Goal: Task Accomplishment & Management: Manage account settings

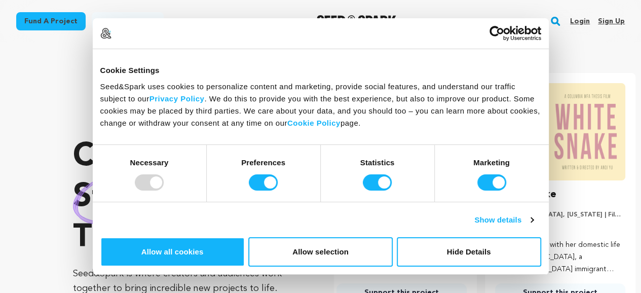
scroll to position [0, 167]
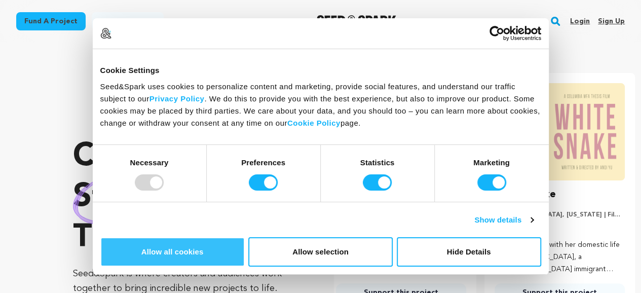
click at [245, 237] on button "Allow all cookies" at bounding box center [172, 251] width 144 height 29
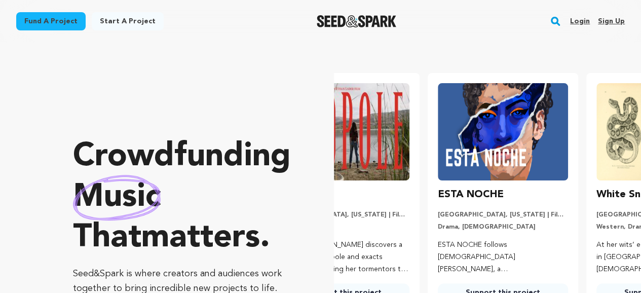
scroll to position [0, 11]
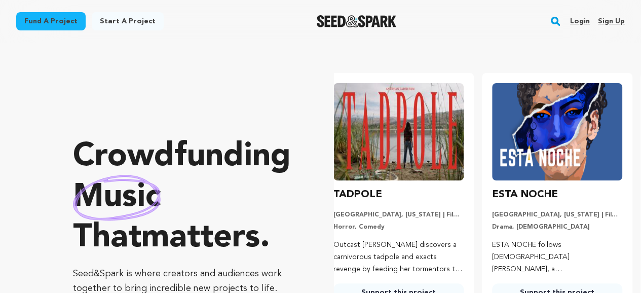
click at [617, 24] on link "Sign up" at bounding box center [611, 21] width 27 height 16
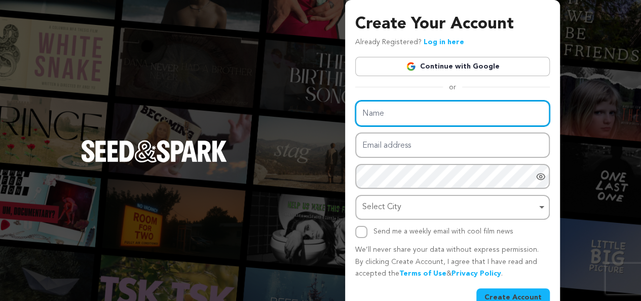
click at [397, 111] on input "Name" at bounding box center [452, 113] width 195 height 26
type input "Suavecreators"
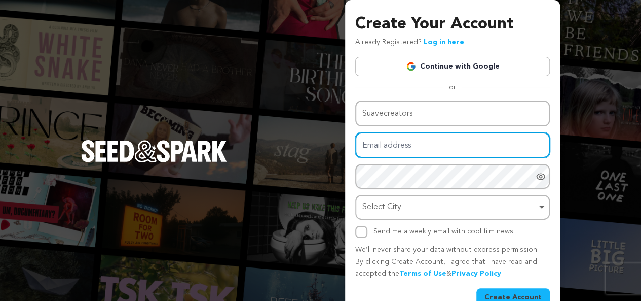
click at [403, 153] on input "Email address" at bounding box center [452, 145] width 195 height 26
type input "suavecreators@gmail.com"
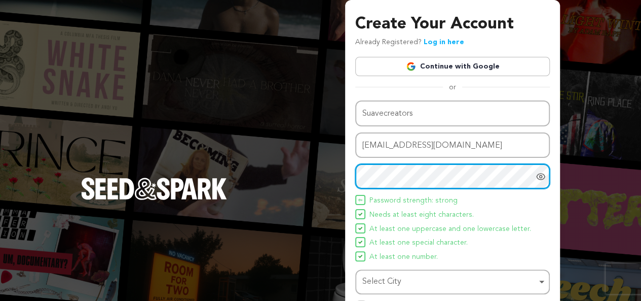
scroll to position [96, 0]
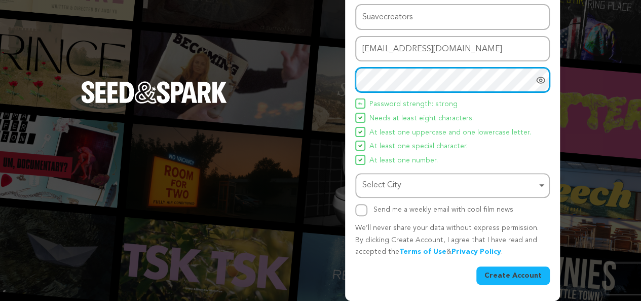
click at [385, 183] on div "Select City Remove item" at bounding box center [449, 185] width 174 height 15
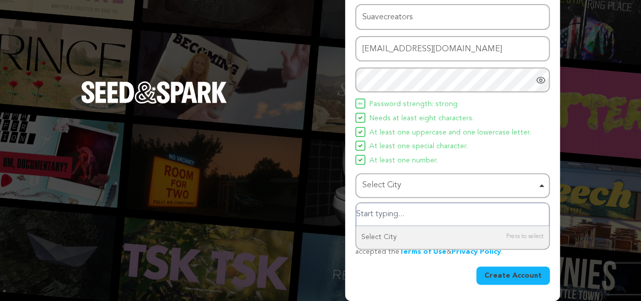
click at [395, 220] on input "Select City" at bounding box center [452, 214] width 193 height 23
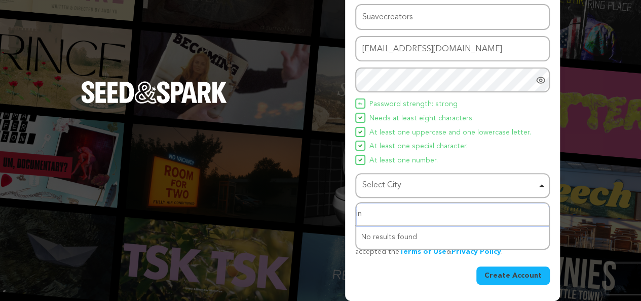
type input "i"
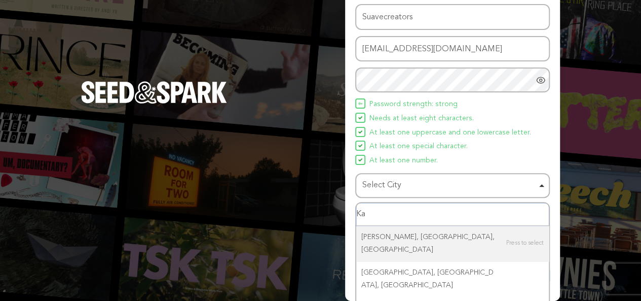
type input "K"
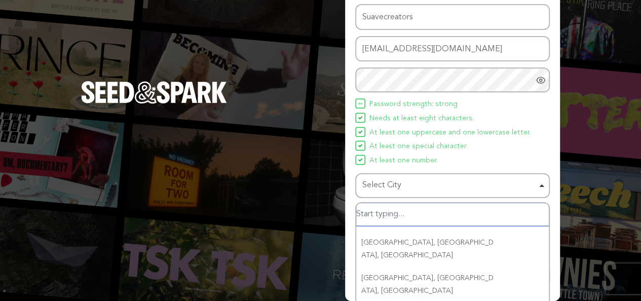
scroll to position [176, 0]
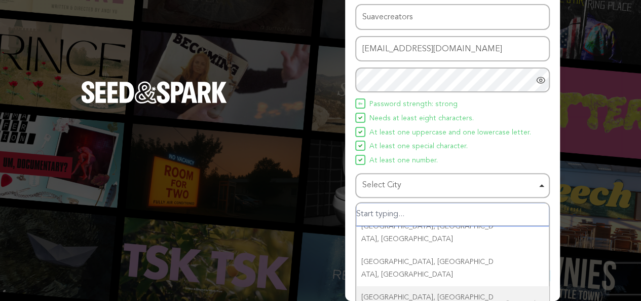
click at [383, 207] on input "Select City" at bounding box center [452, 214] width 193 height 23
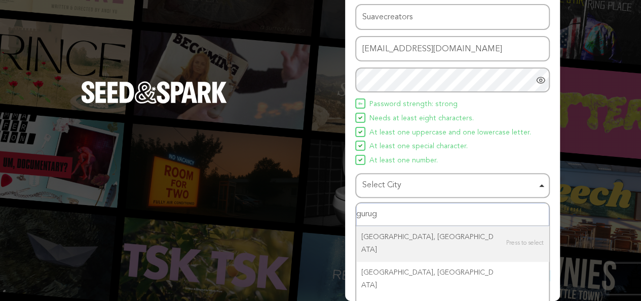
type input "gurugr"
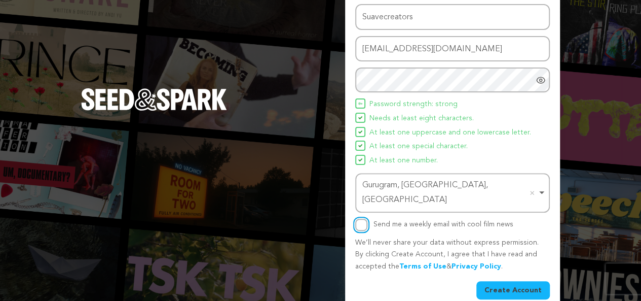
click at [360, 218] on input "Send me a weekly email with cool film news" at bounding box center [361, 224] width 12 height 12
checkbox input "true"
click at [517, 281] on button "Create Account" at bounding box center [512, 290] width 73 height 18
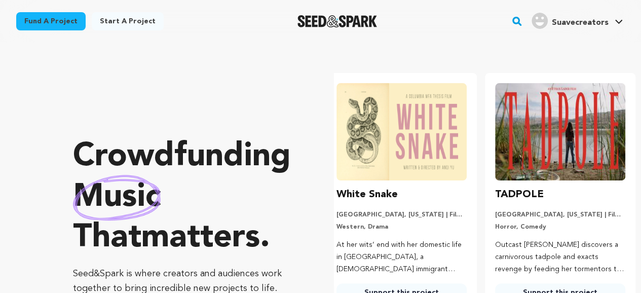
scroll to position [0, 167]
click at [602, 28] on h4 "Suavecreators" at bounding box center [580, 23] width 57 height 12
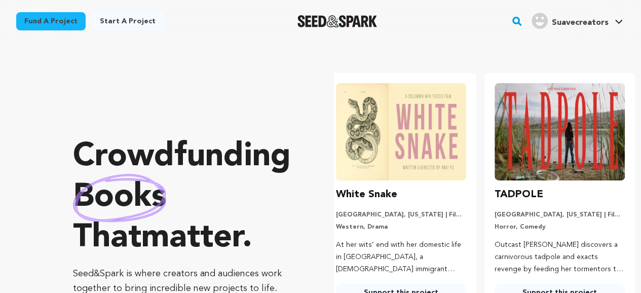
scroll to position [0, 10]
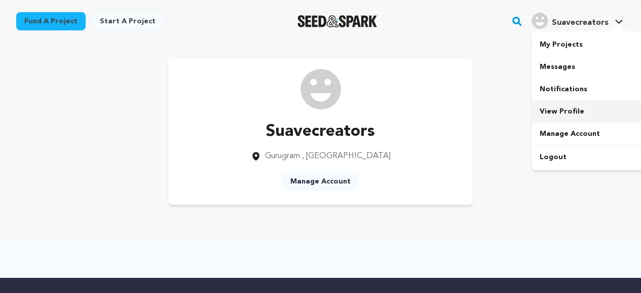
click at [573, 108] on link "View Profile" at bounding box center [589, 111] width 114 height 22
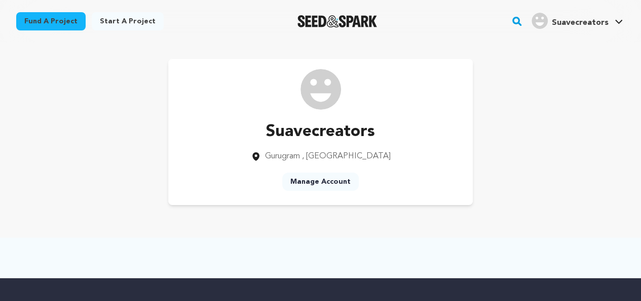
click at [317, 180] on link "Manage Account" at bounding box center [320, 181] width 77 height 18
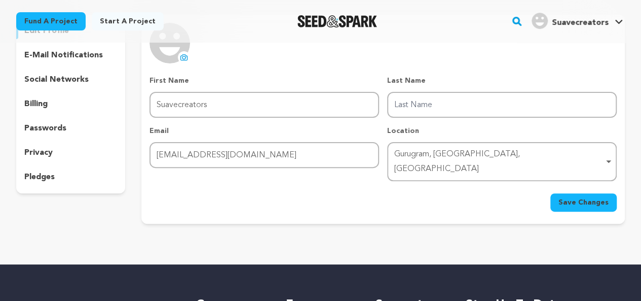
scroll to position [92, 0]
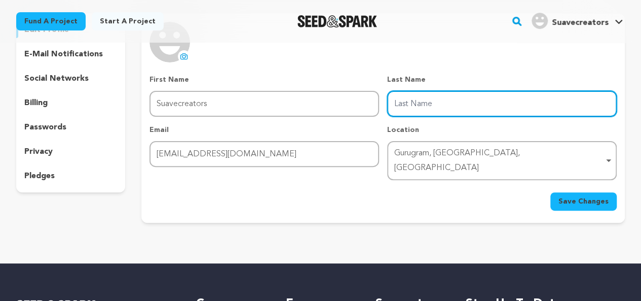
click at [423, 107] on input "Last Name" at bounding box center [502, 104] width 230 height 26
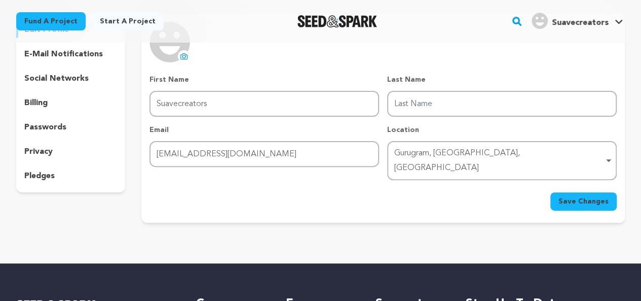
click at [288, 221] on div "Return to Profile Manage Account edit profile e-mail notifications social netwo…" at bounding box center [320, 99] width 641 height 296
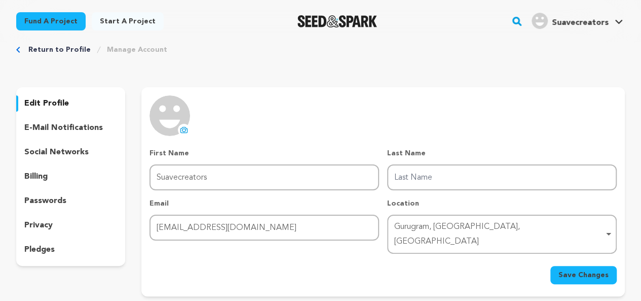
scroll to position [18, 0]
click at [63, 159] on div "social networks" at bounding box center [70, 152] width 109 height 16
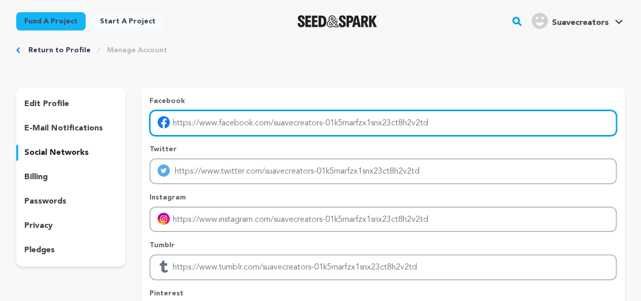
click at [242, 126] on input "Enter facebook profile link" at bounding box center [382, 123] width 467 height 26
type input "https://www.facebook.com/suavecreators"
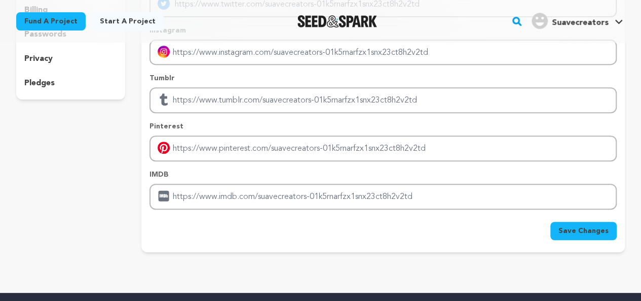
scroll to position [188, 0]
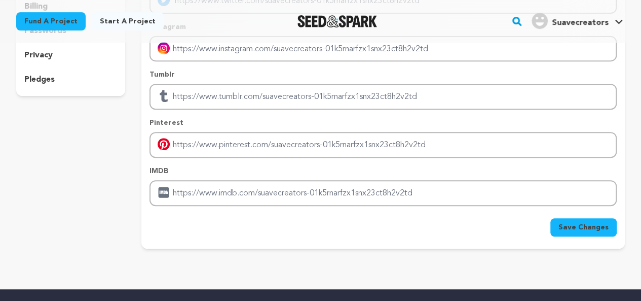
click at [574, 223] on span "Save Changes" at bounding box center [583, 227] width 50 height 10
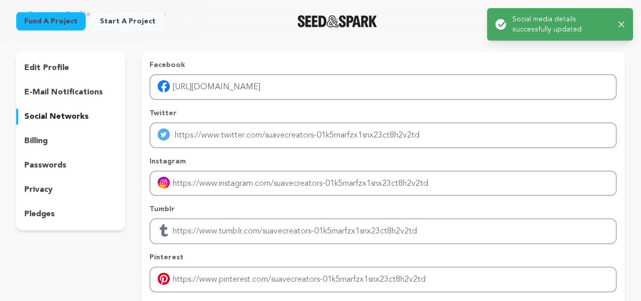
scroll to position [53, 0]
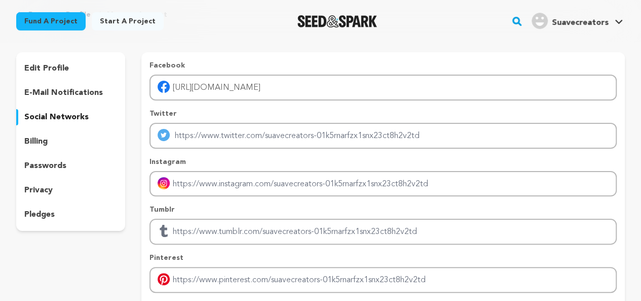
click at [79, 88] on p "e-mail notifications" at bounding box center [63, 93] width 79 height 12
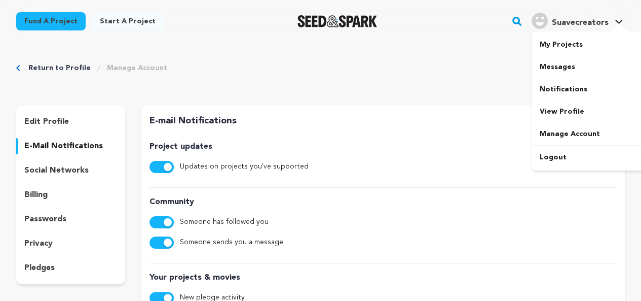
click at [595, 23] on span "Suavecreators" at bounding box center [580, 23] width 57 height 8
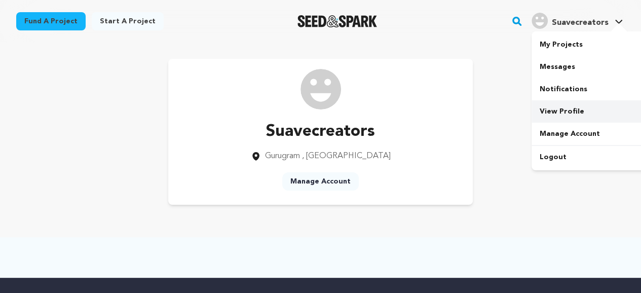
click at [572, 103] on link "View Profile" at bounding box center [589, 111] width 114 height 22
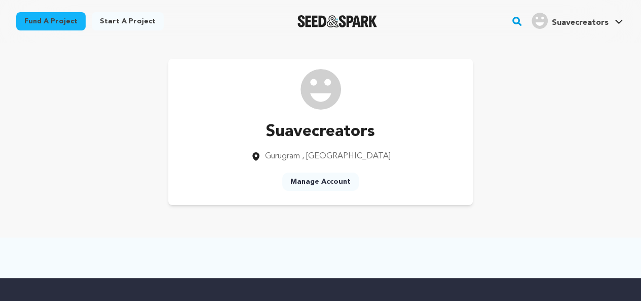
click at [614, 15] on link "Suavecreators Suavecreators" at bounding box center [577, 20] width 95 height 18
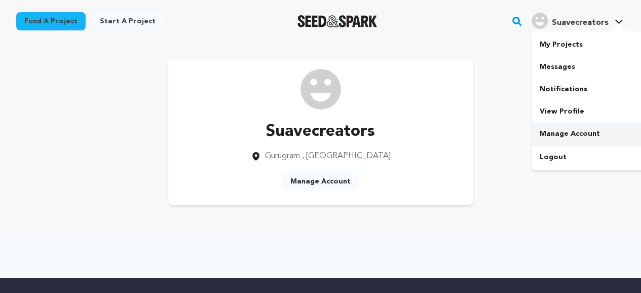
click at [577, 130] on link "Manage Account" at bounding box center [589, 134] width 114 height 22
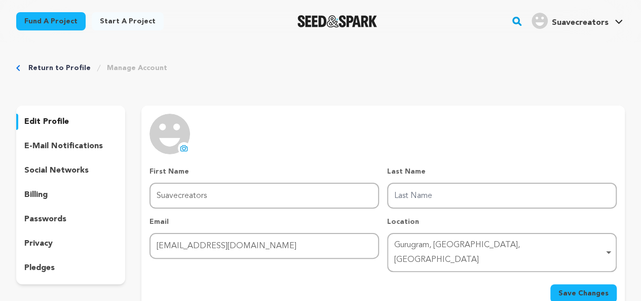
click at [183, 145] on icon at bounding box center [184, 148] width 8 height 8
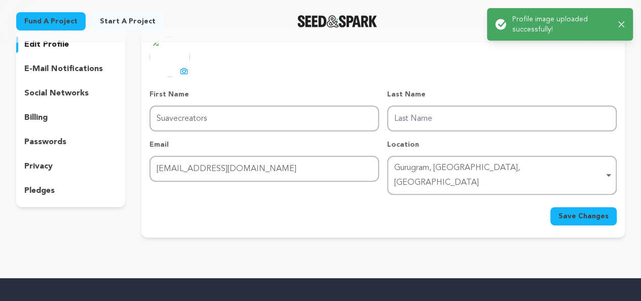
scroll to position [95, 0]
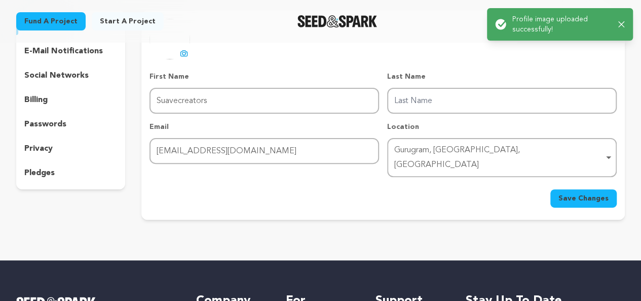
click at [567, 193] on span "Save Changes" at bounding box center [583, 198] width 50 height 10
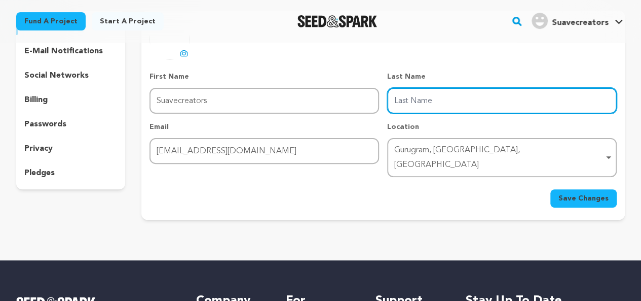
click at [407, 96] on input "Last Name" at bounding box center [502, 101] width 230 height 26
type input "Creators"
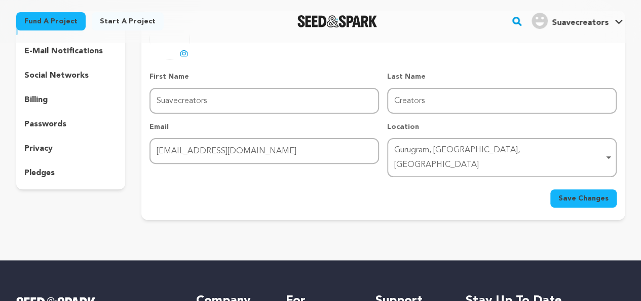
click at [572, 189] on button "Save Changes" at bounding box center [583, 198] width 66 height 18
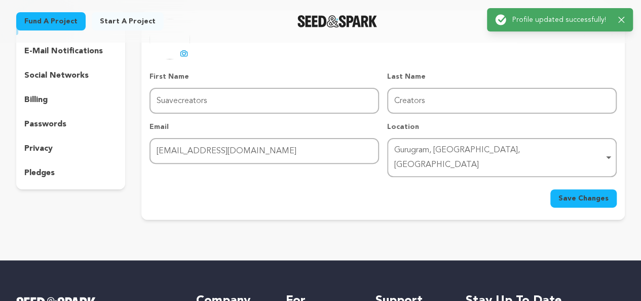
scroll to position [0, 0]
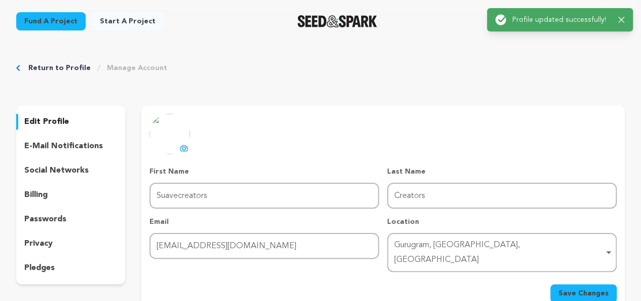
click at [404, 127] on div "uploading spinner upload profile image First Name First Name Suavecreators Last…" at bounding box center [382, 208] width 467 height 189
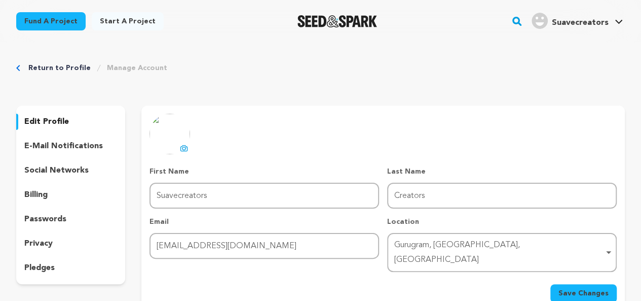
click at [568, 27] on span "Suavecreators" at bounding box center [580, 23] width 57 height 8
